Goal: Task Accomplishment & Management: Use online tool/utility

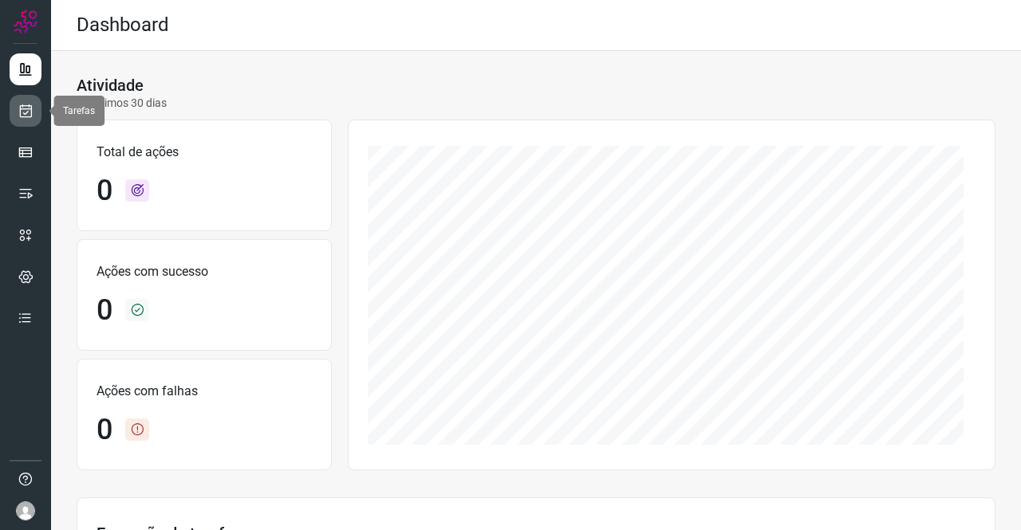
click at [16, 111] on link at bounding box center [26, 111] width 32 height 32
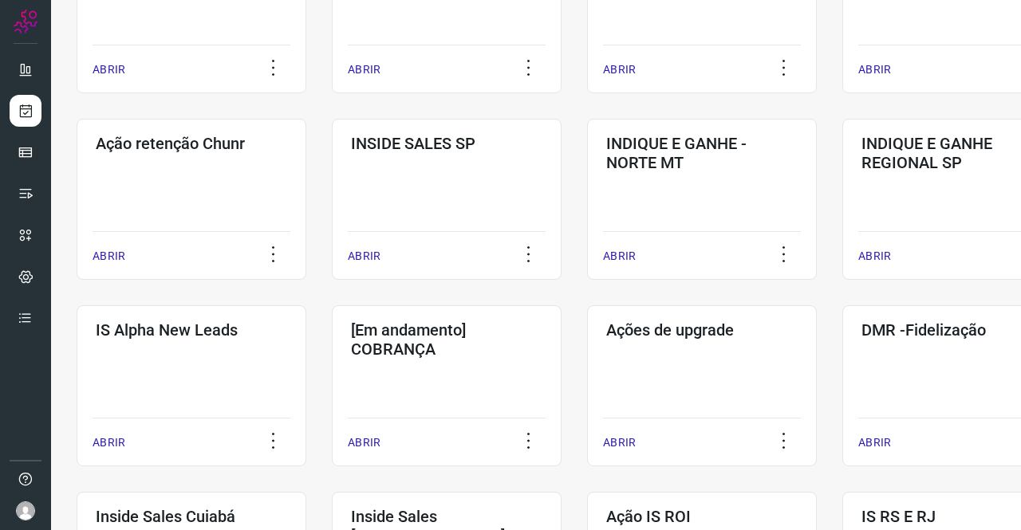
scroll to position [391, 0]
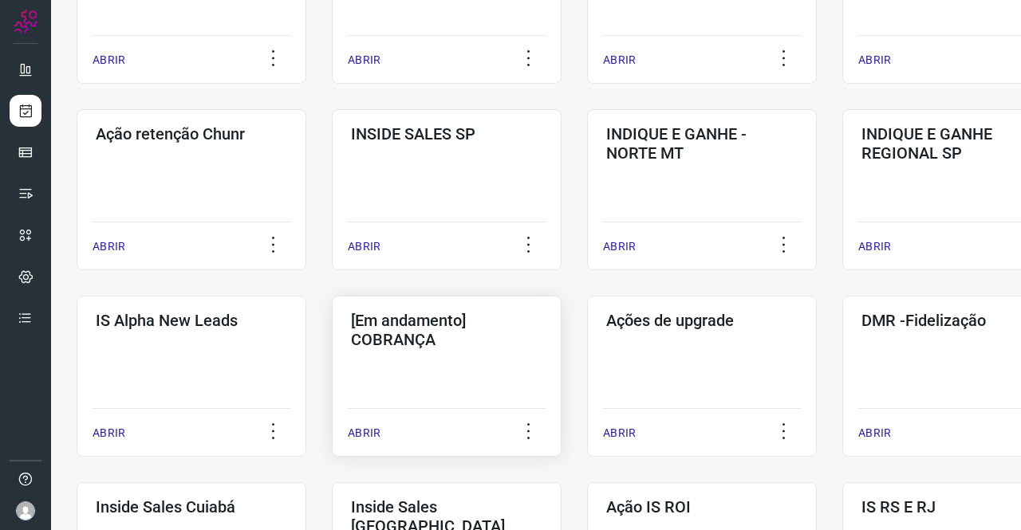
click at [399, 342] on h3 "[Em andamento] COBRANÇA" at bounding box center [446, 330] width 191 height 38
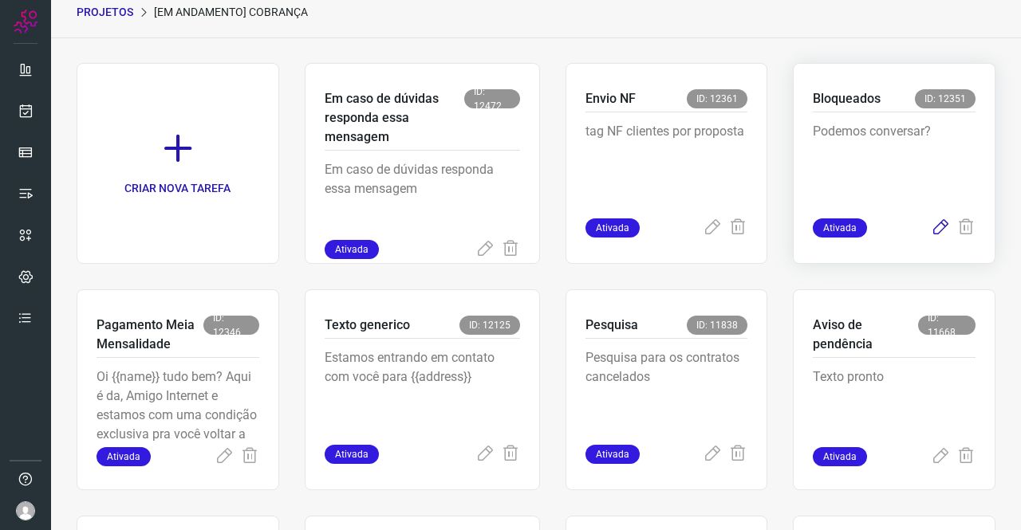
click at [931, 226] on icon at bounding box center [940, 227] width 19 height 19
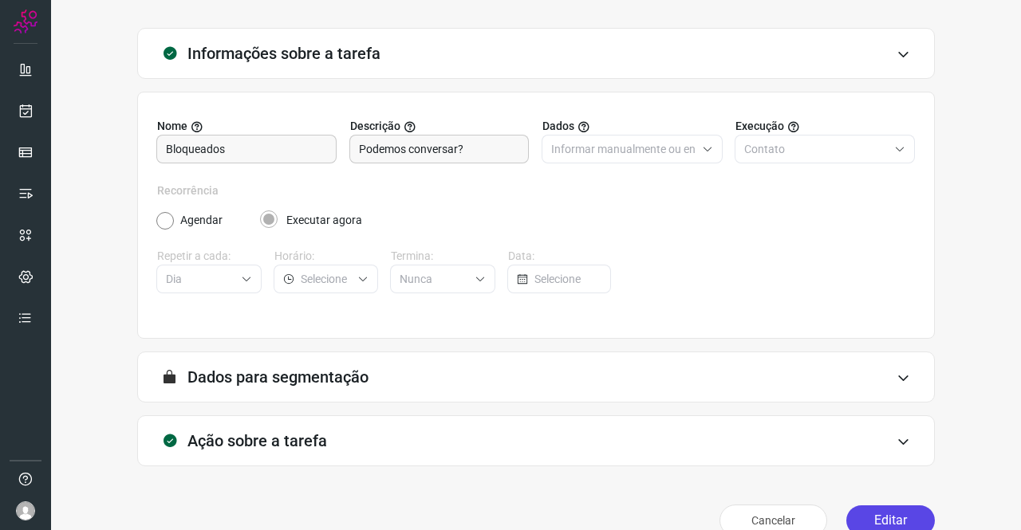
click at [884, 519] on button "Editar" at bounding box center [890, 521] width 89 height 30
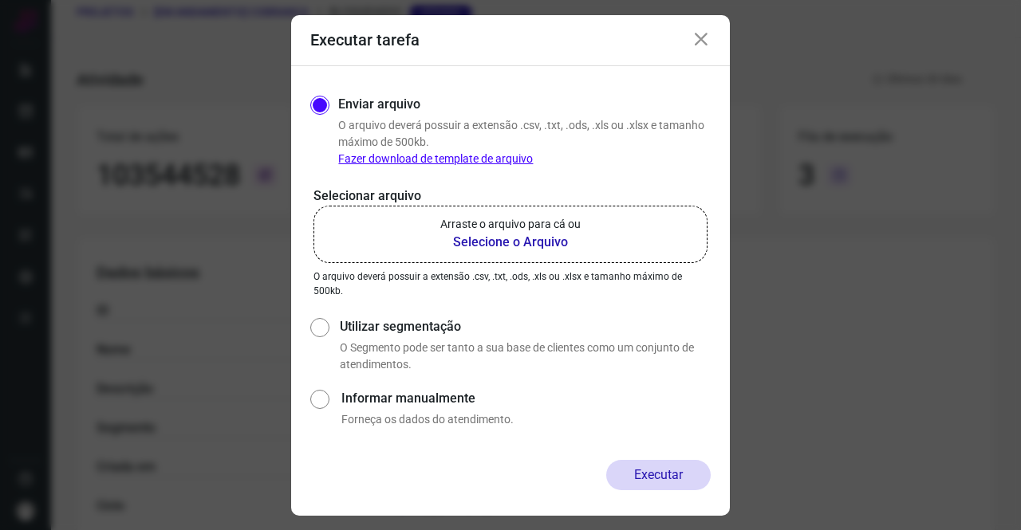
click at [506, 265] on div "Selecionar arquivo Arraste o arquivo para cá ou Selecione o Arquivo Arraste o a…" at bounding box center [510, 243] width 400 height 112
click at [504, 240] on b "Selecione o Arquivo" at bounding box center [510, 242] width 140 height 19
click at [0, 0] on input "Arraste o arquivo para cá ou Selecione o Arquivo" at bounding box center [0, 0] width 0 height 0
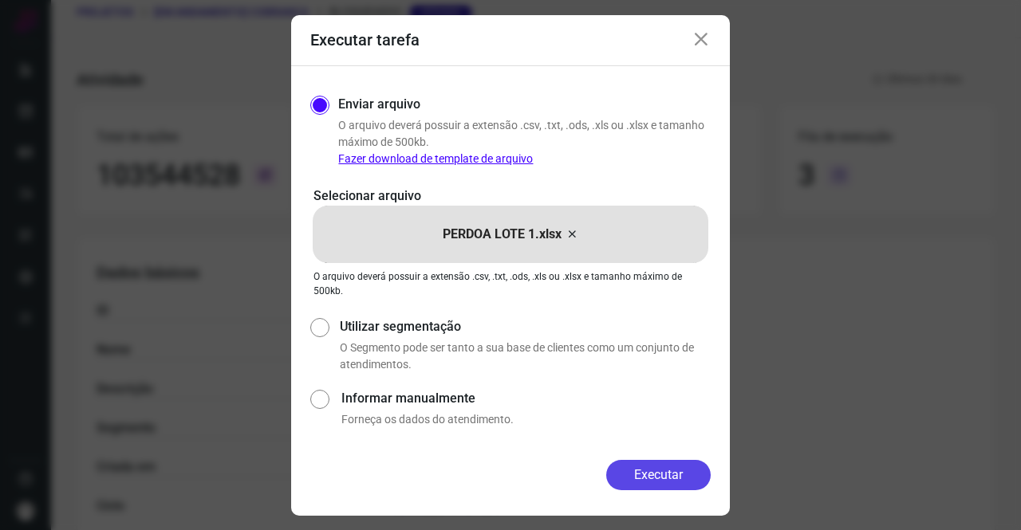
click at [654, 476] on button "Executar" at bounding box center [658, 475] width 104 height 30
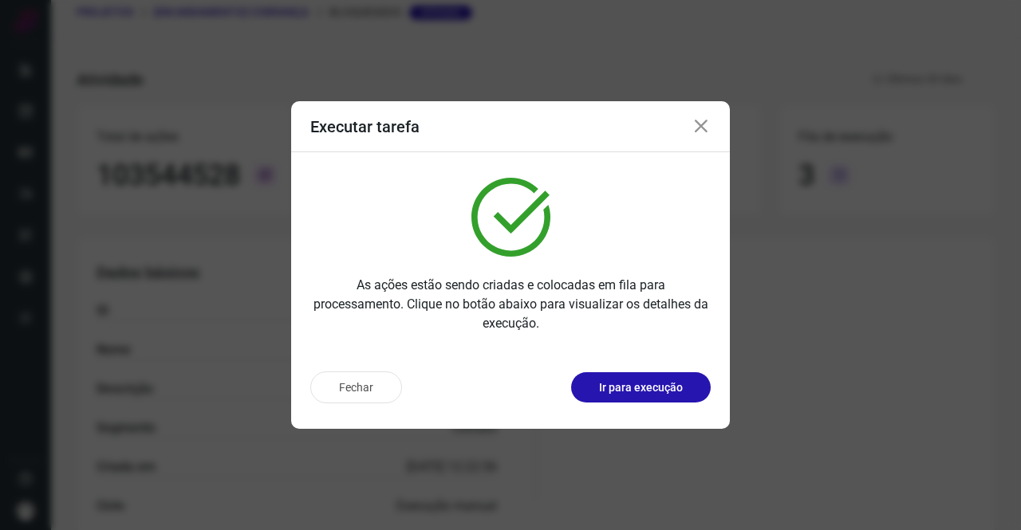
click at [706, 131] on icon at bounding box center [700, 126] width 19 height 19
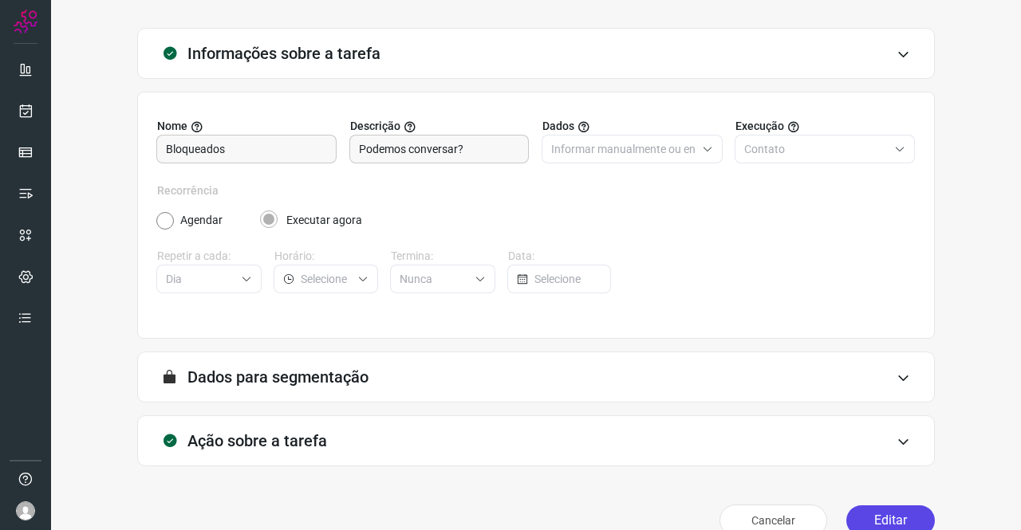
click at [864, 514] on button "Editar" at bounding box center [890, 521] width 89 height 30
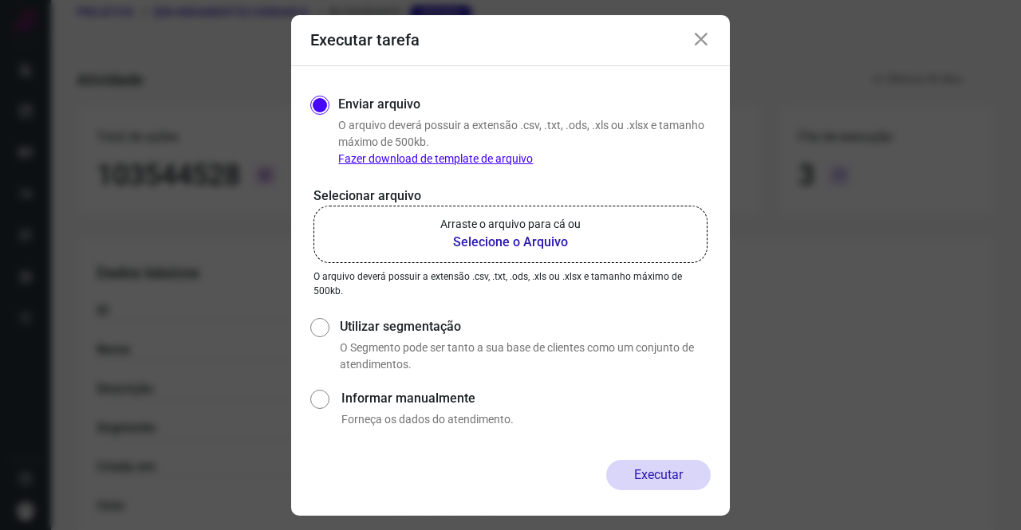
click at [511, 255] on label "Arraste o arquivo para cá ou Selecione o Arquivo" at bounding box center [510, 234] width 394 height 57
click at [0, 0] on input "Arraste o arquivo para cá ou Selecione o Arquivo" at bounding box center [0, 0] width 0 height 0
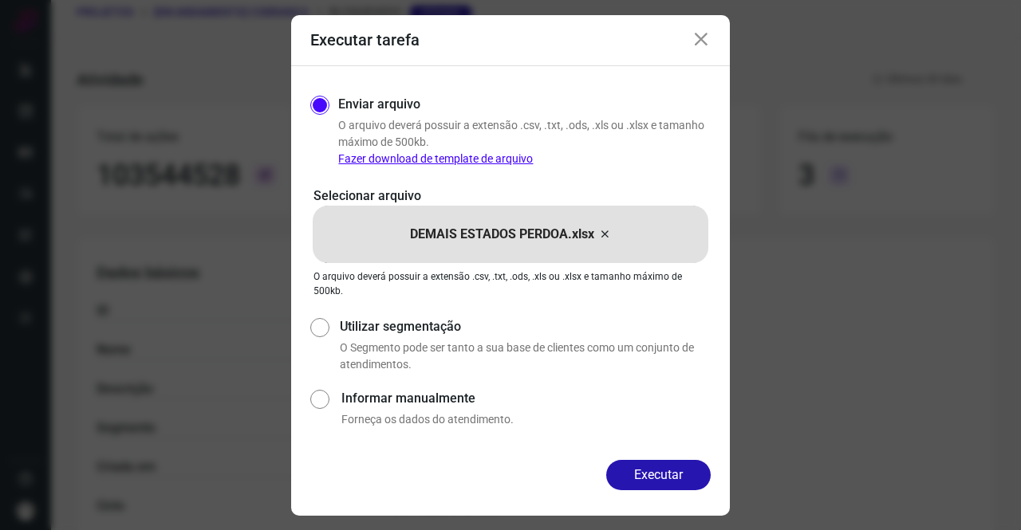
click at [683, 456] on div "Enviar arquivo O arquivo deverá possuir a extensão .csv, .txt, .ods, .xls ou .x…" at bounding box center [510, 263] width 439 height 394
click at [676, 463] on button "Executar" at bounding box center [658, 475] width 104 height 30
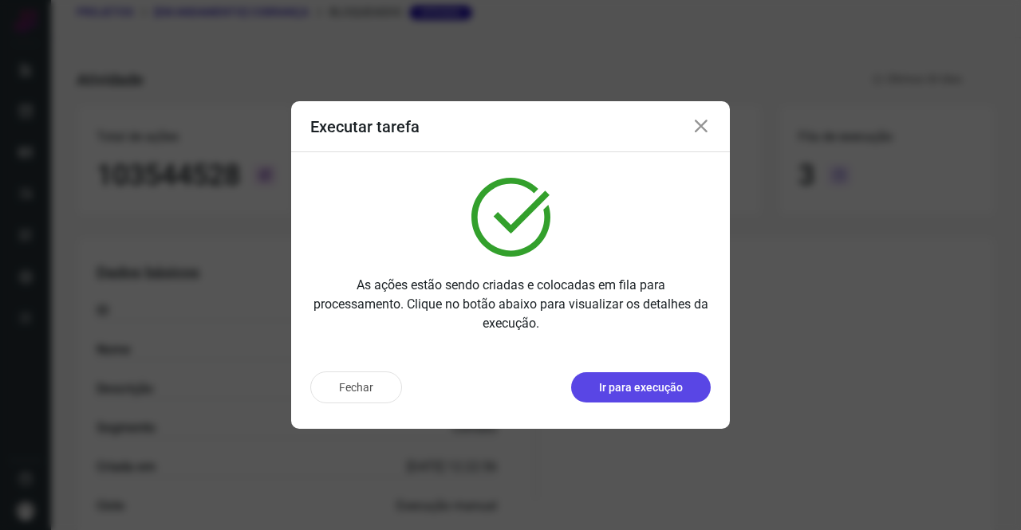
click at [643, 384] on p "Ir para execução" at bounding box center [641, 388] width 84 height 17
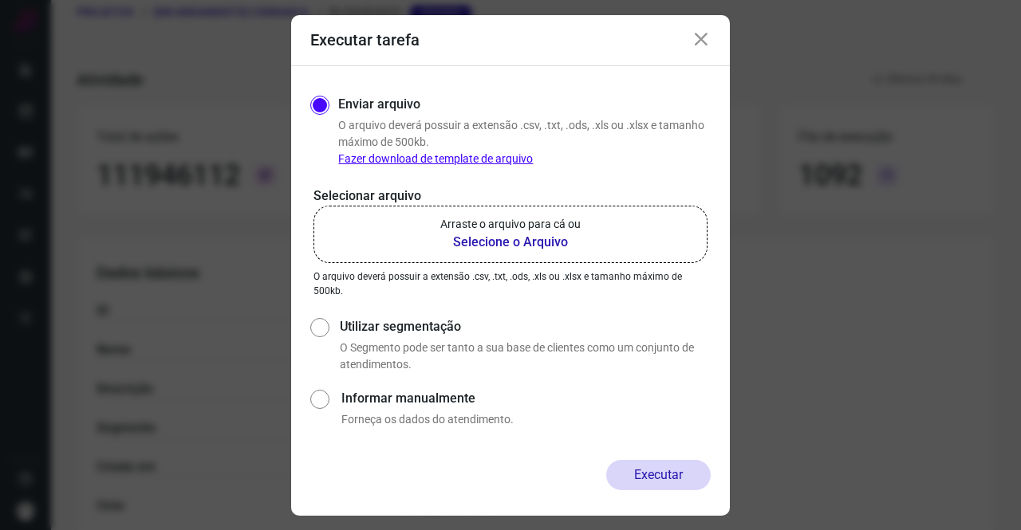
click at [479, 238] on b "Selecione o Arquivo" at bounding box center [510, 242] width 140 height 19
click at [0, 0] on input "Arraste o arquivo para cá ou Selecione o Arquivo" at bounding box center [0, 0] width 0 height 0
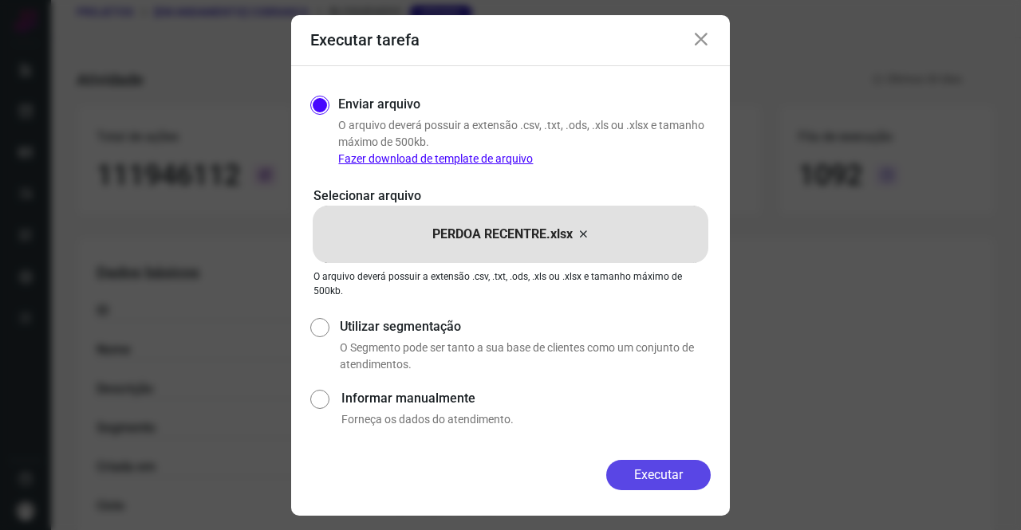
click at [671, 479] on button "Executar" at bounding box center [658, 475] width 104 height 30
